Goal: Transaction & Acquisition: Download file/media

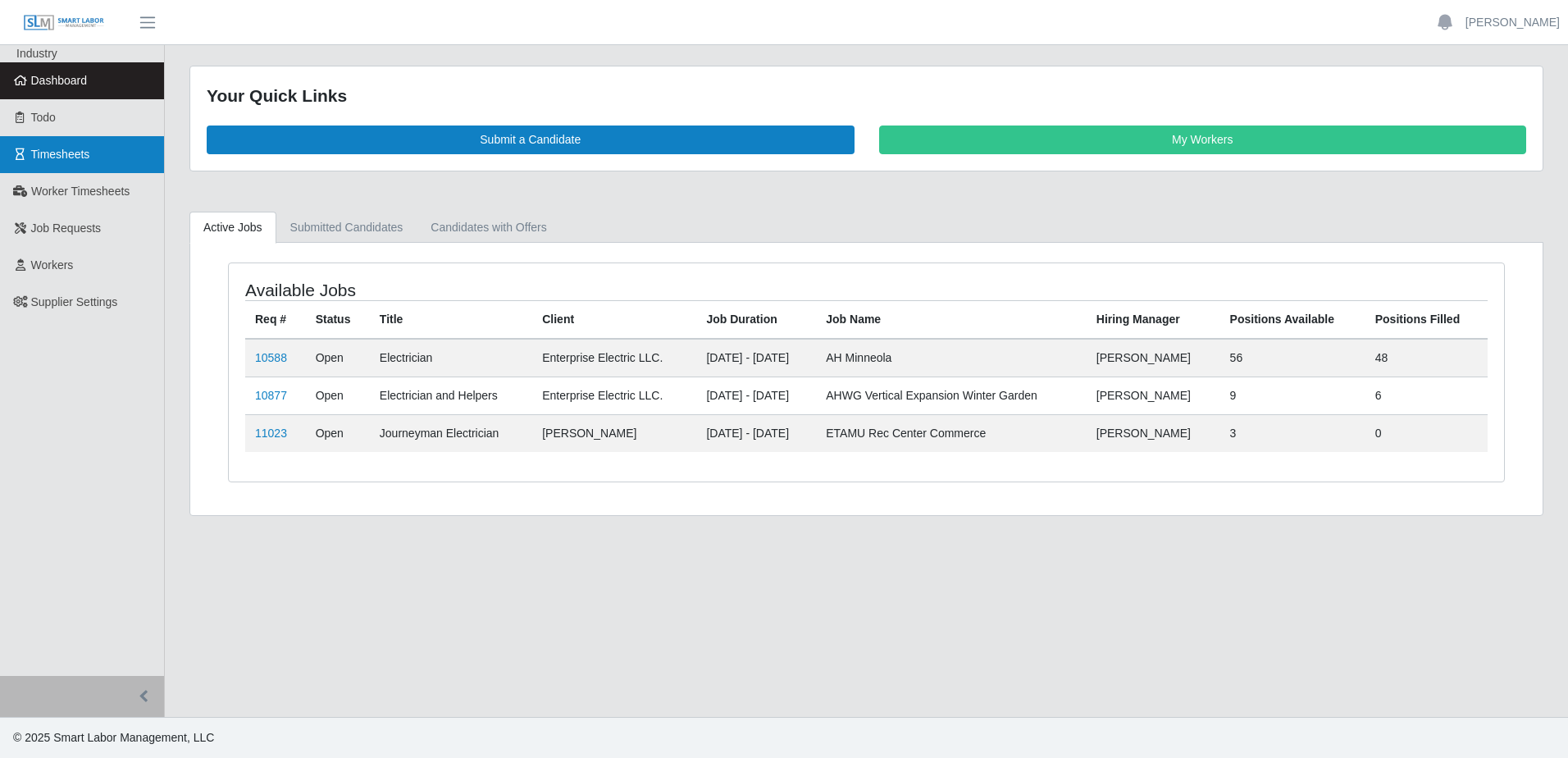
click at [61, 152] on span "Timesheets" at bounding box center [60, 154] width 59 height 13
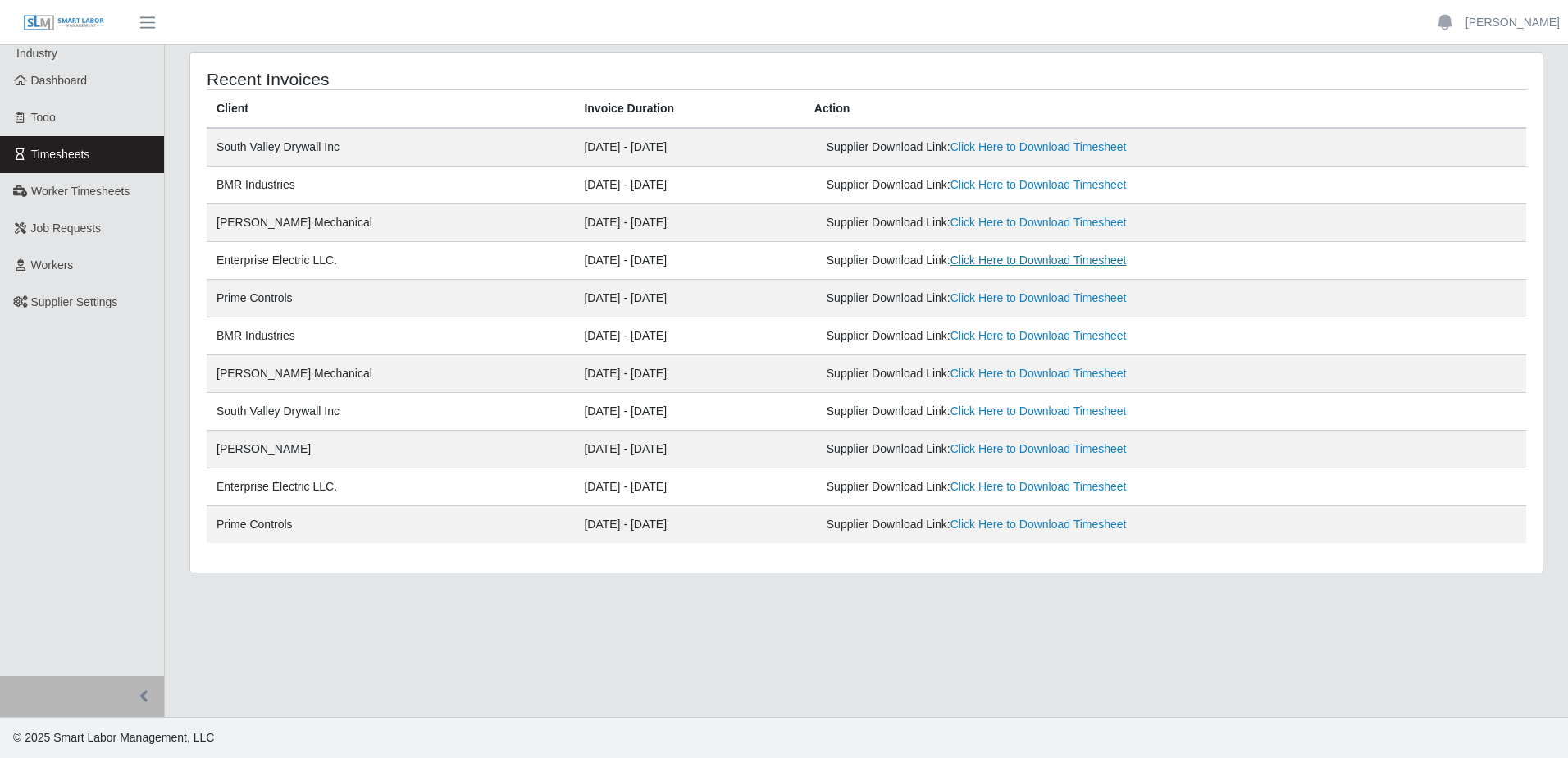
click at [1085, 261] on link "Click Here to Download Timesheet" at bounding box center [1038, 259] width 177 height 13
click at [142, 19] on span "button" at bounding box center [148, 22] width 21 height 18
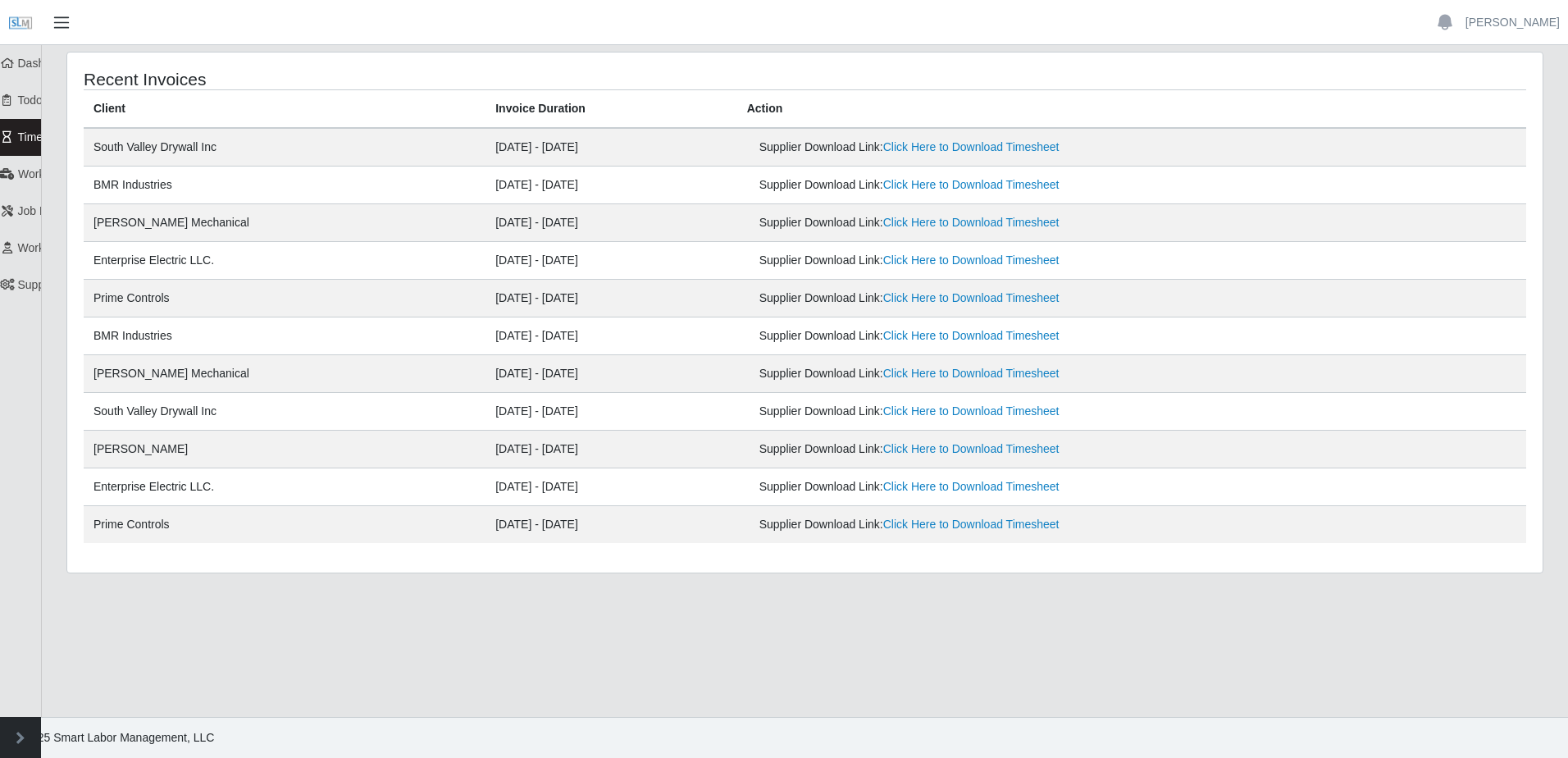
click at [61, 24] on span "button" at bounding box center [62, 22] width 21 height 18
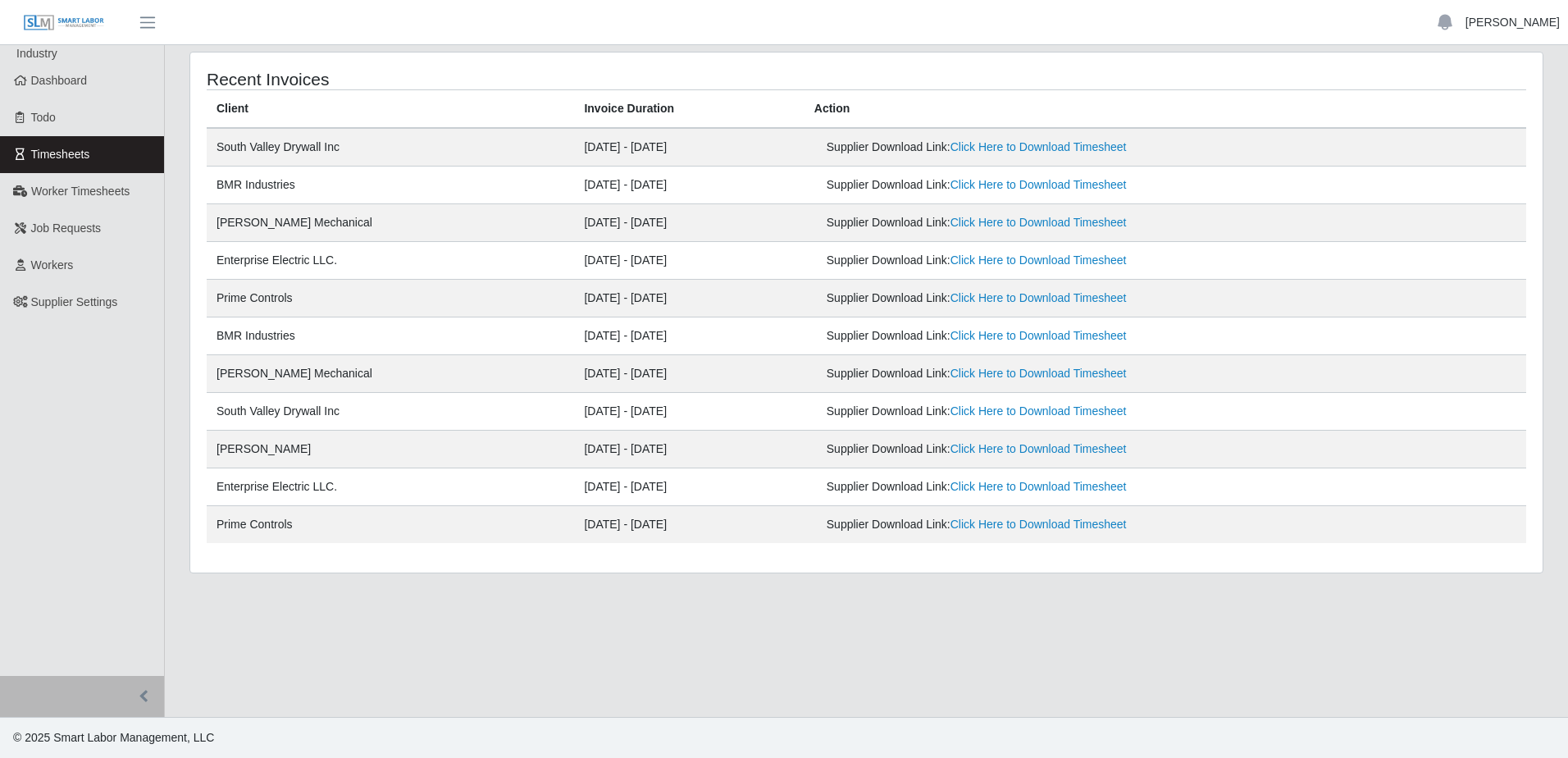
click at [1499, 20] on link "[PERSON_NAME]" at bounding box center [1512, 23] width 94 height 18
click at [1469, 116] on link "Logout" at bounding box center [1493, 113] width 148 height 34
